Goal: Task Accomplishment & Management: Manage account settings

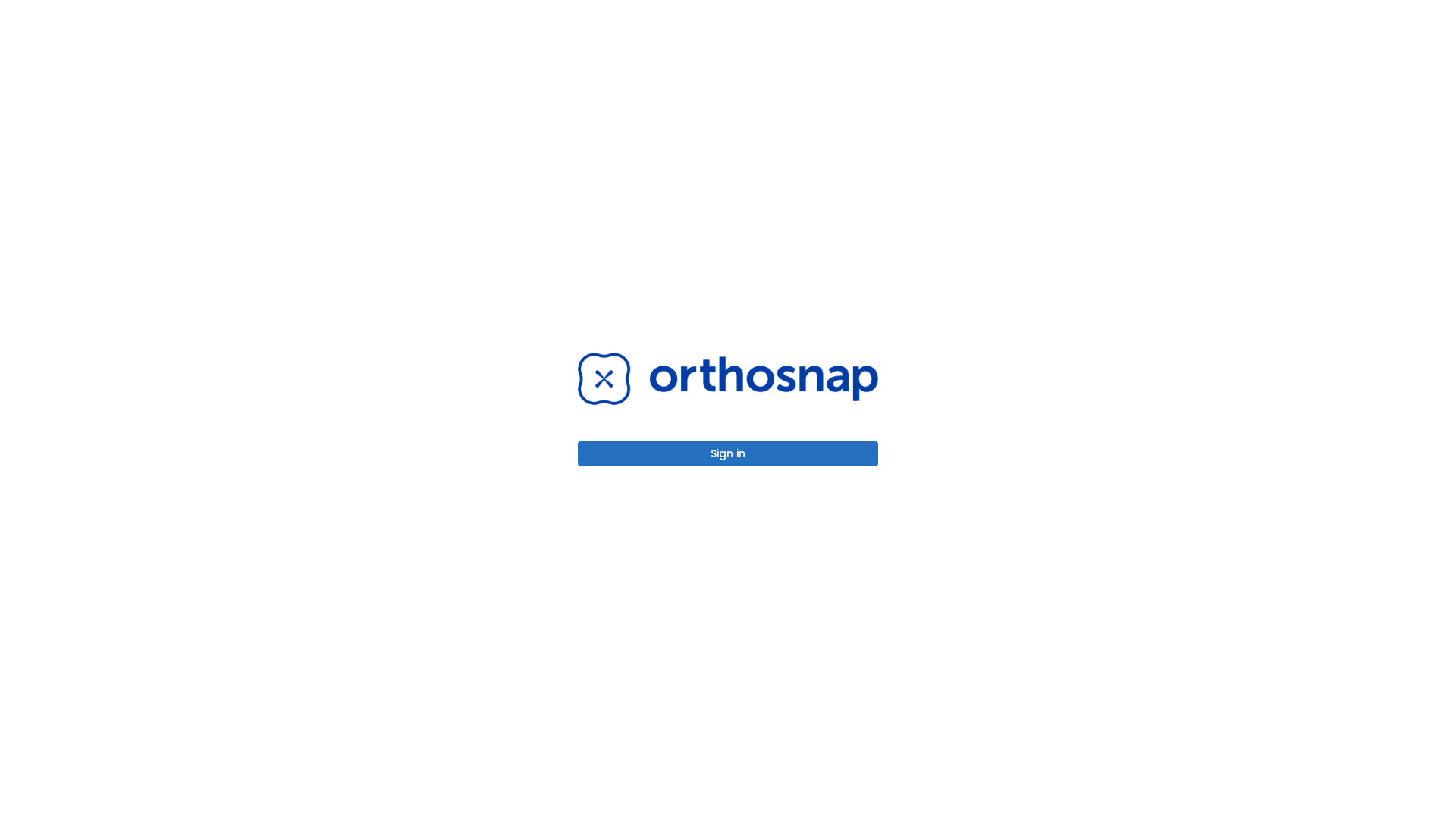
click at [728, 453] on button "Sign in" at bounding box center [727, 453] width 300 height 25
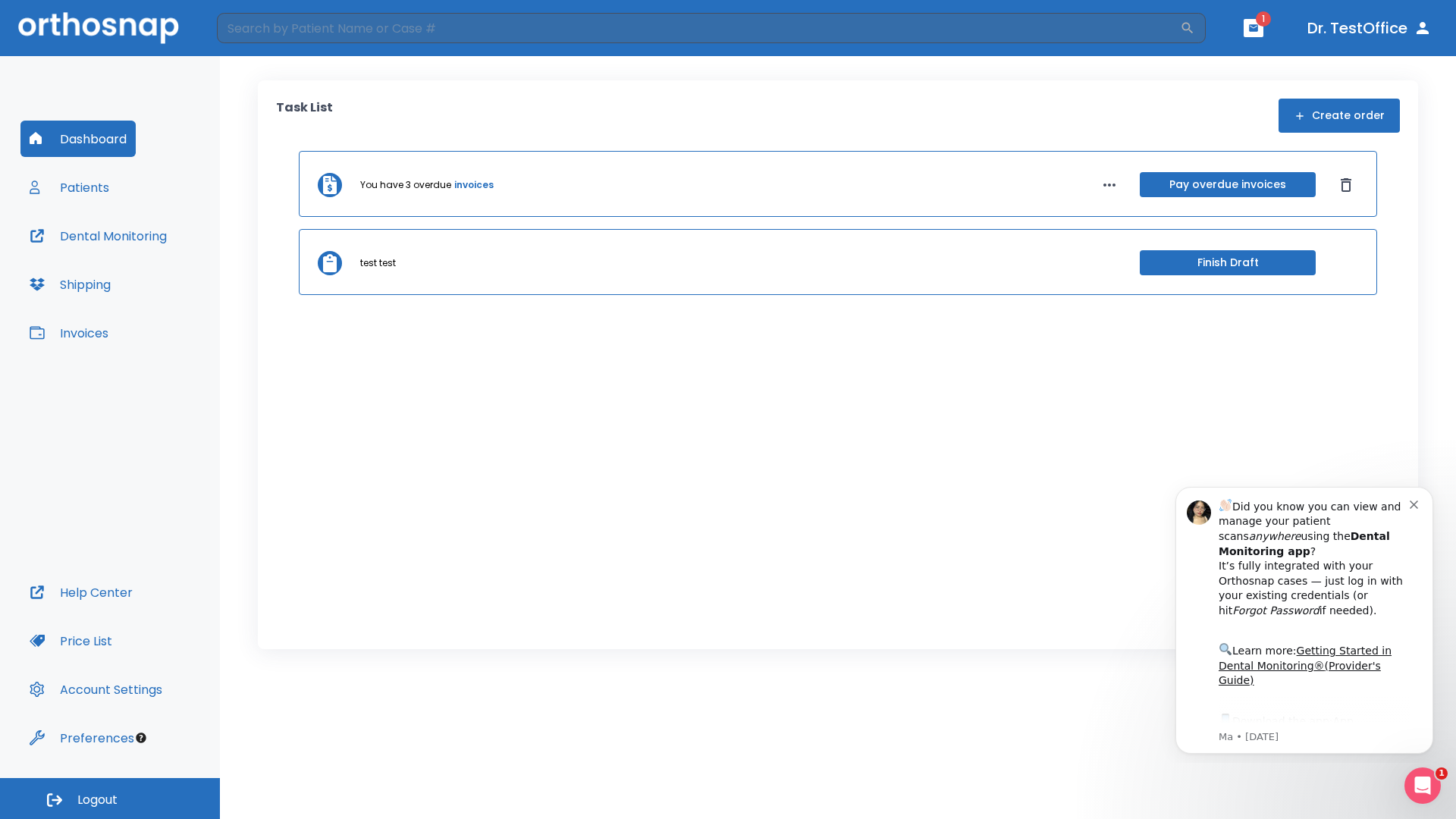
click at [110, 798] on span "Logout" at bounding box center [97, 800] width 40 height 16
